Goal: Navigation & Orientation: Understand site structure

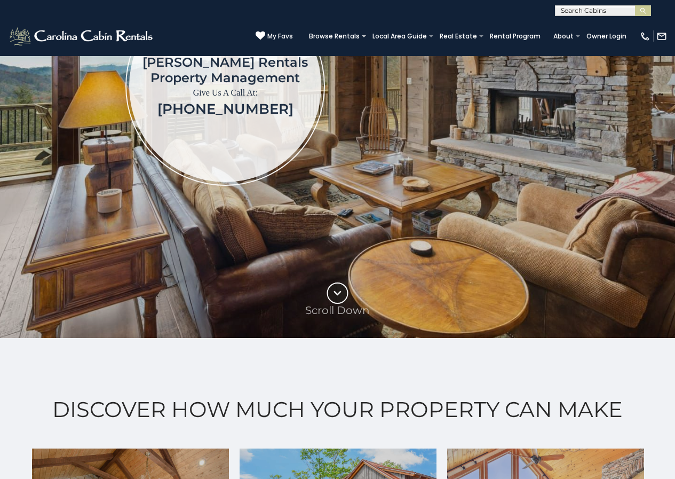
scroll to position [222, 0]
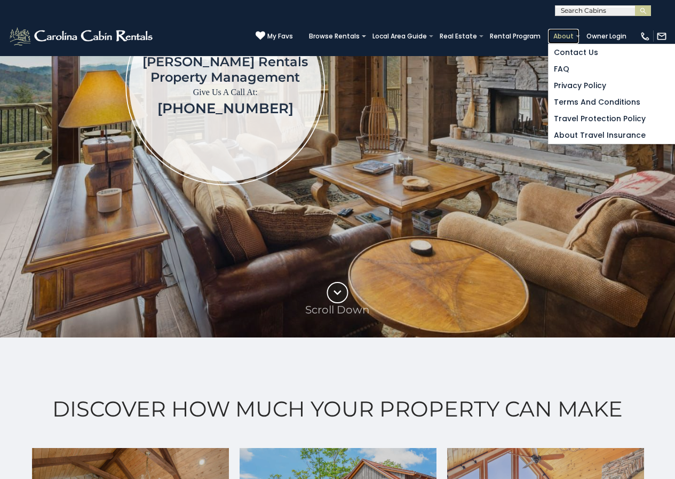
click at [570, 31] on link "About" at bounding box center [563, 36] width 31 height 15
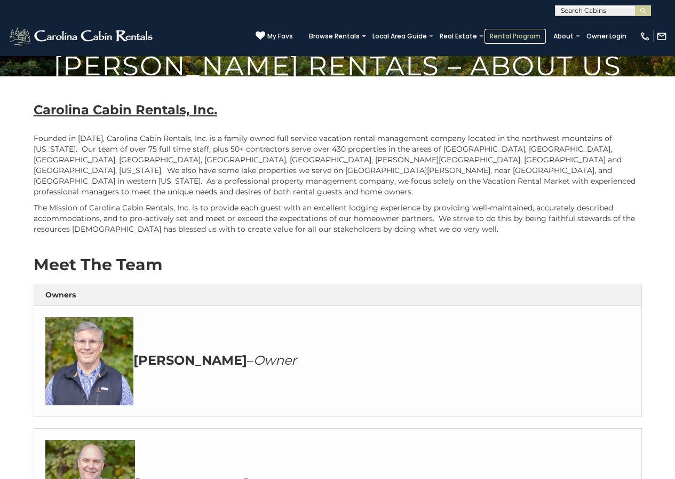
click at [511, 30] on link "Rental Program" at bounding box center [514, 36] width 61 height 15
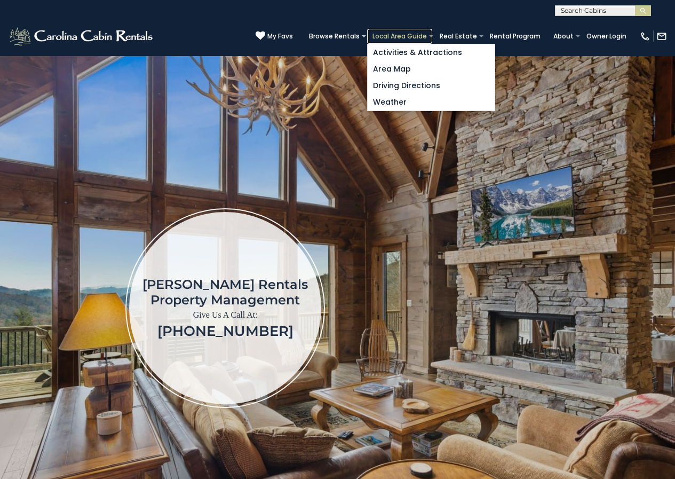
click at [416, 31] on link "Local Area Guide" at bounding box center [399, 36] width 65 height 15
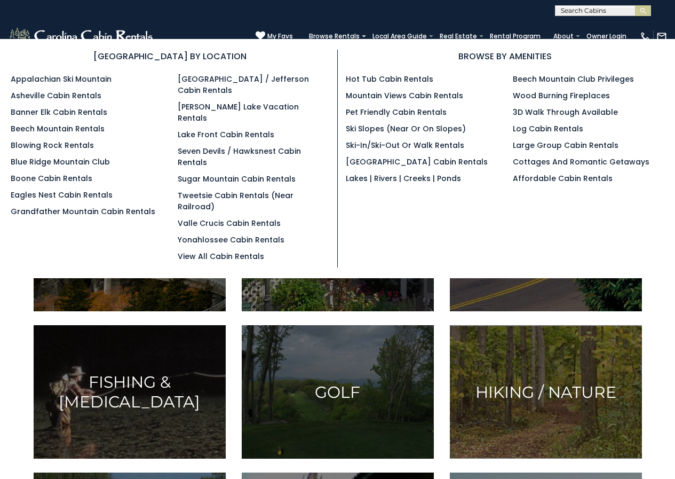
click at [237, 83] on ul "West Jefferson / Jefferson Cabin Rentals Kerr Scott Lake Vacation Rentals Lake …" at bounding box center [253, 168] width 151 height 188
